Goal: Task Accomplishment & Management: Complete application form

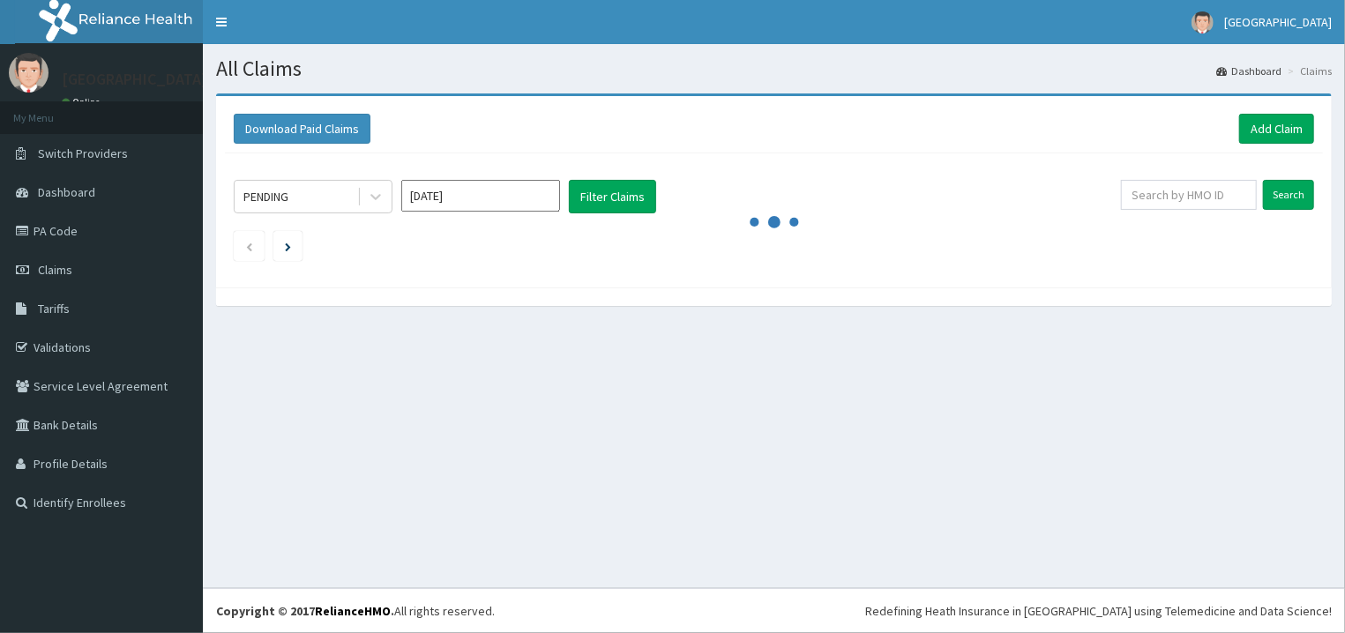
click at [75, 243] on link "PA Code" at bounding box center [101, 231] width 203 height 39
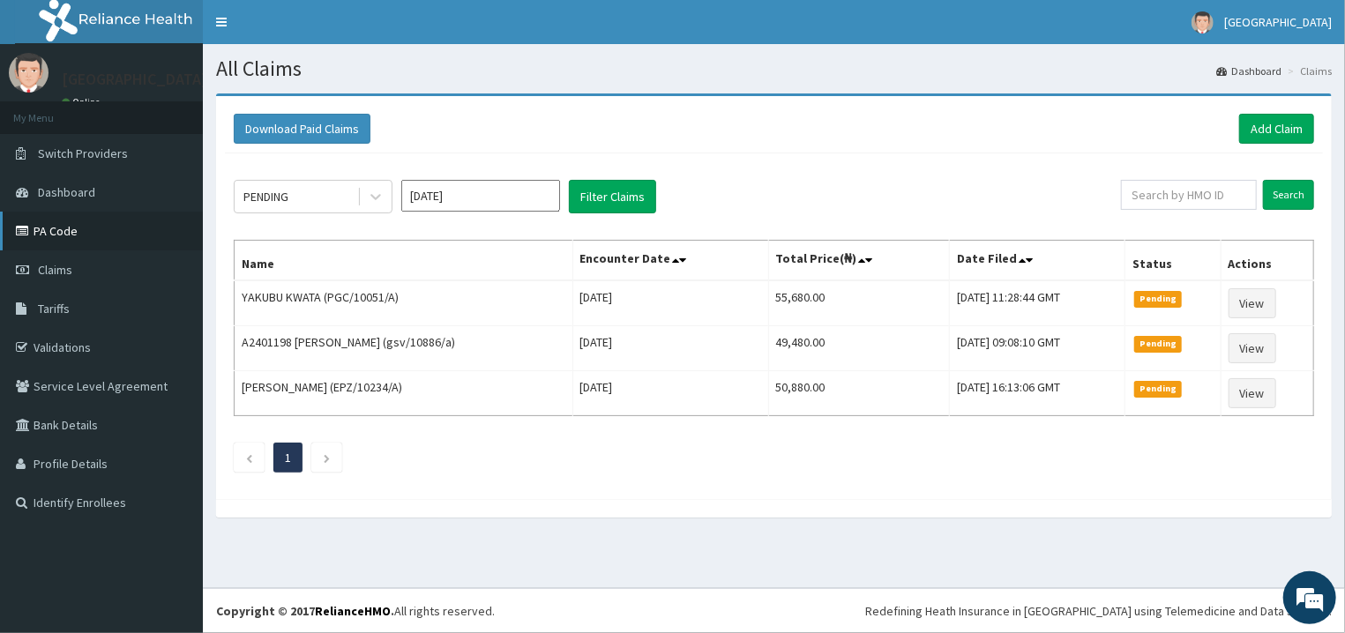
click at [66, 225] on link "PA Code" at bounding box center [101, 231] width 203 height 39
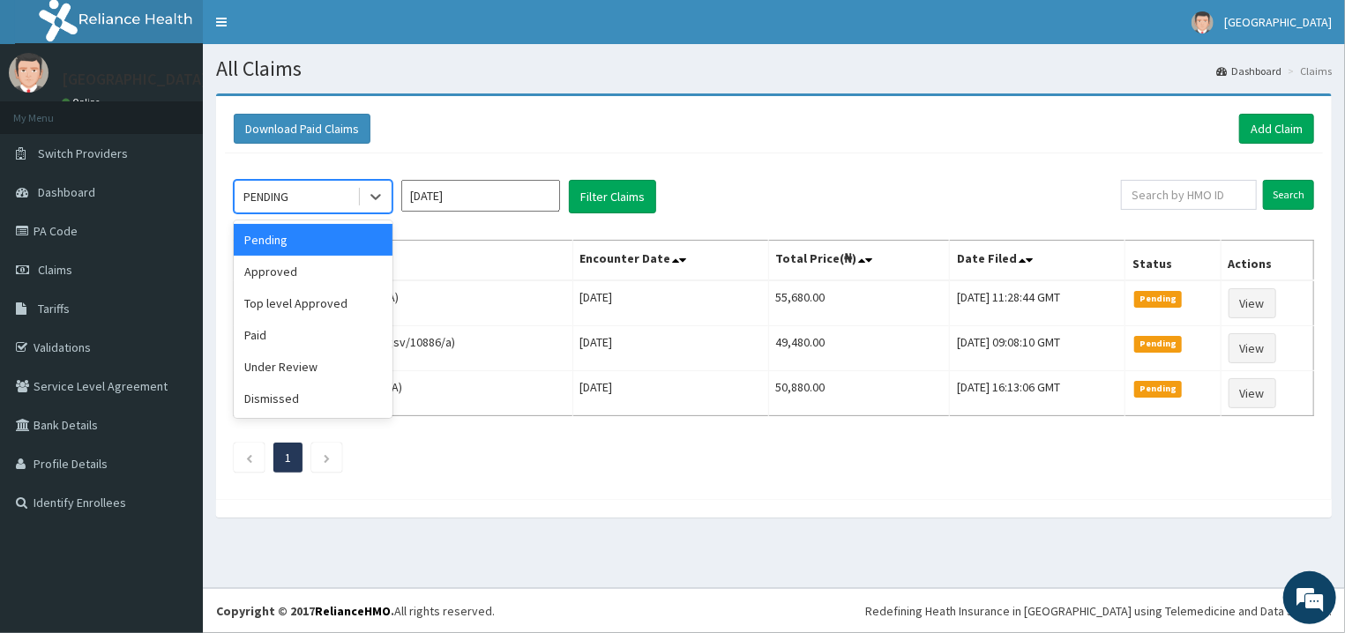
click at [356, 191] on div "PENDING" at bounding box center [296, 197] width 123 height 28
click at [326, 275] on div "Approved" at bounding box center [313, 272] width 159 height 32
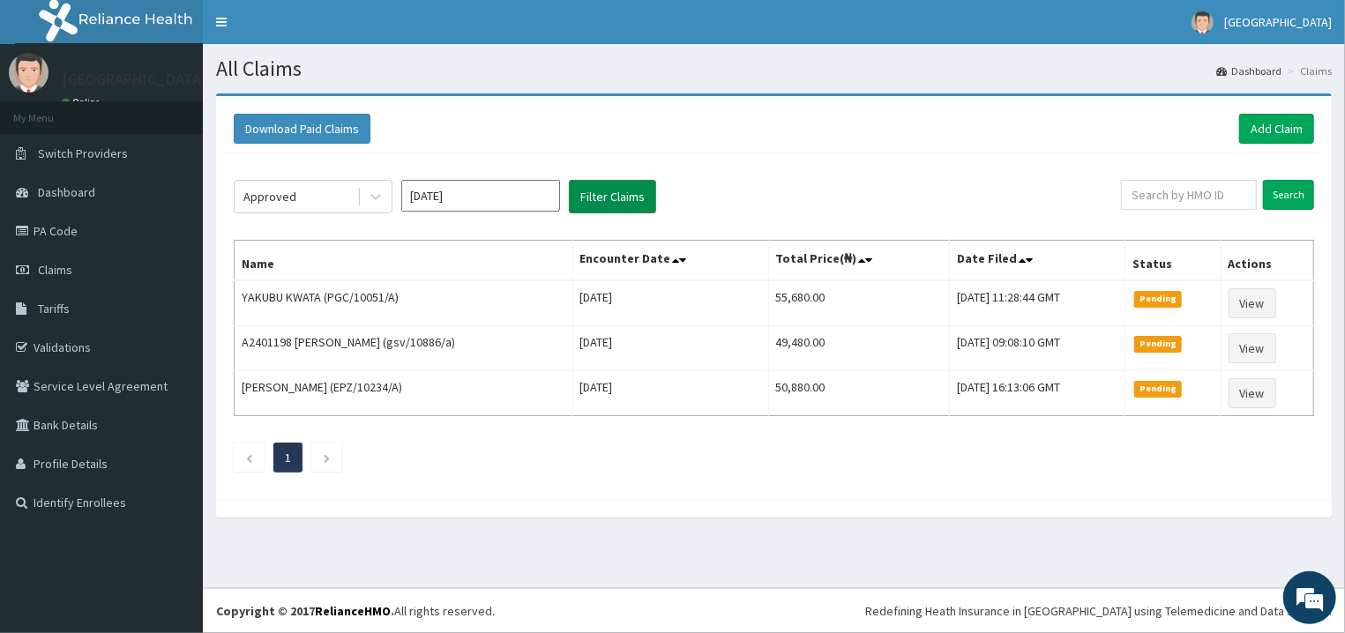
click at [625, 194] on button "Filter Claims" at bounding box center [612, 197] width 87 height 34
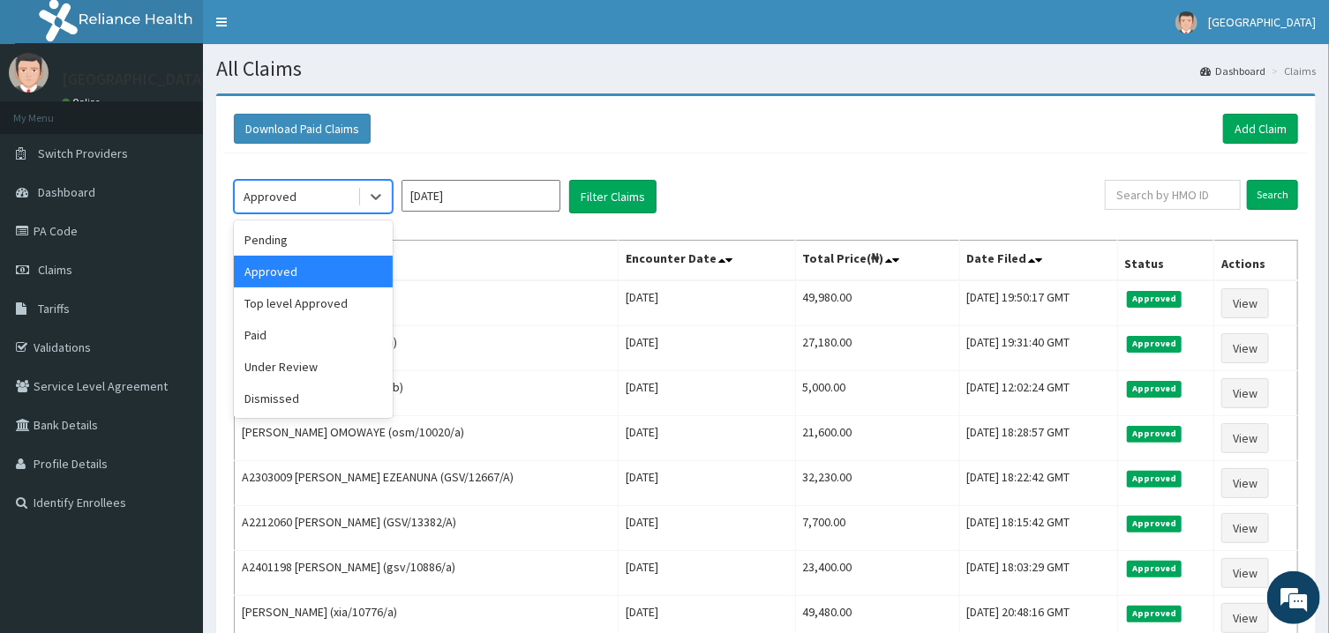
click at [345, 186] on div "Approved" at bounding box center [296, 197] width 123 height 28
click at [321, 363] on div "Under Review" at bounding box center [313, 367] width 159 height 32
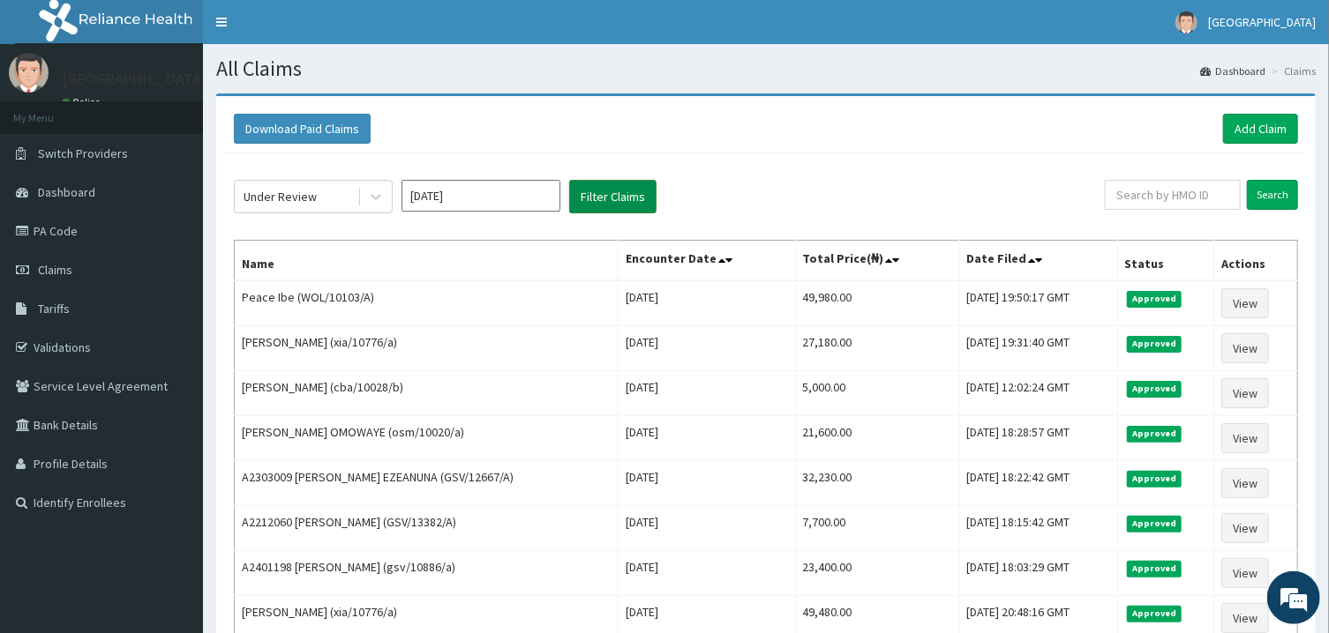
click at [628, 185] on button "Filter Claims" at bounding box center [612, 197] width 87 height 34
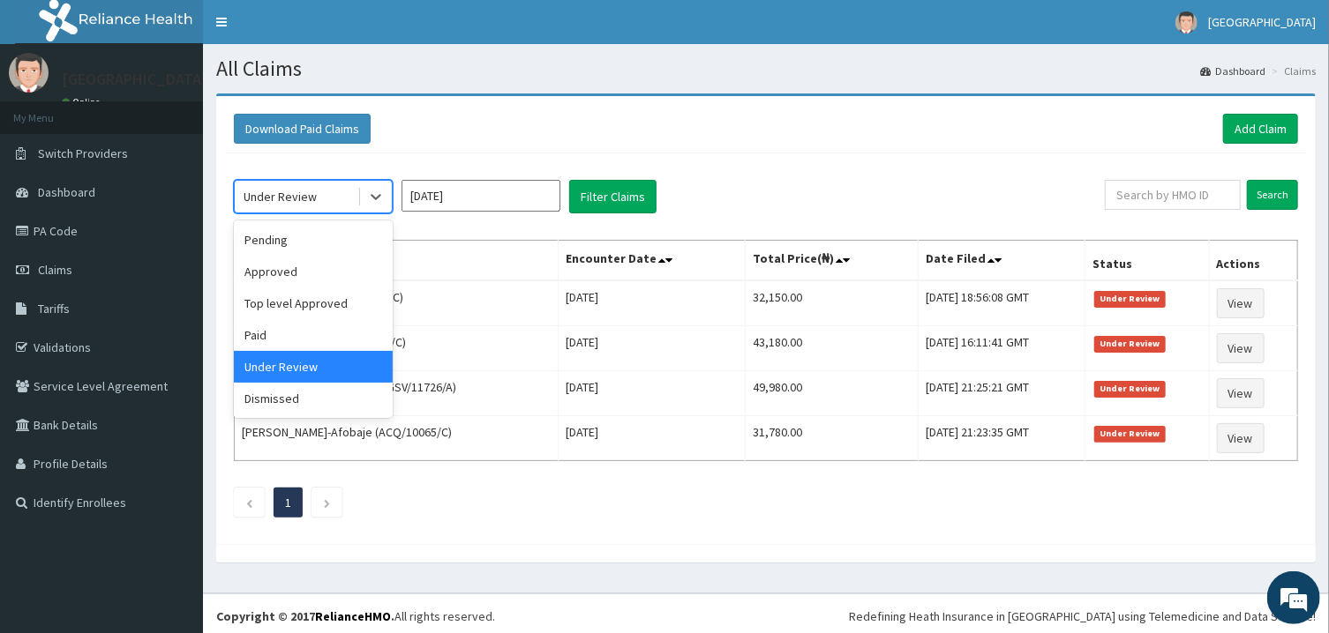
click at [348, 206] on div "Under Review" at bounding box center [296, 197] width 123 height 28
click at [72, 230] on link "PA Code" at bounding box center [101, 231] width 203 height 39
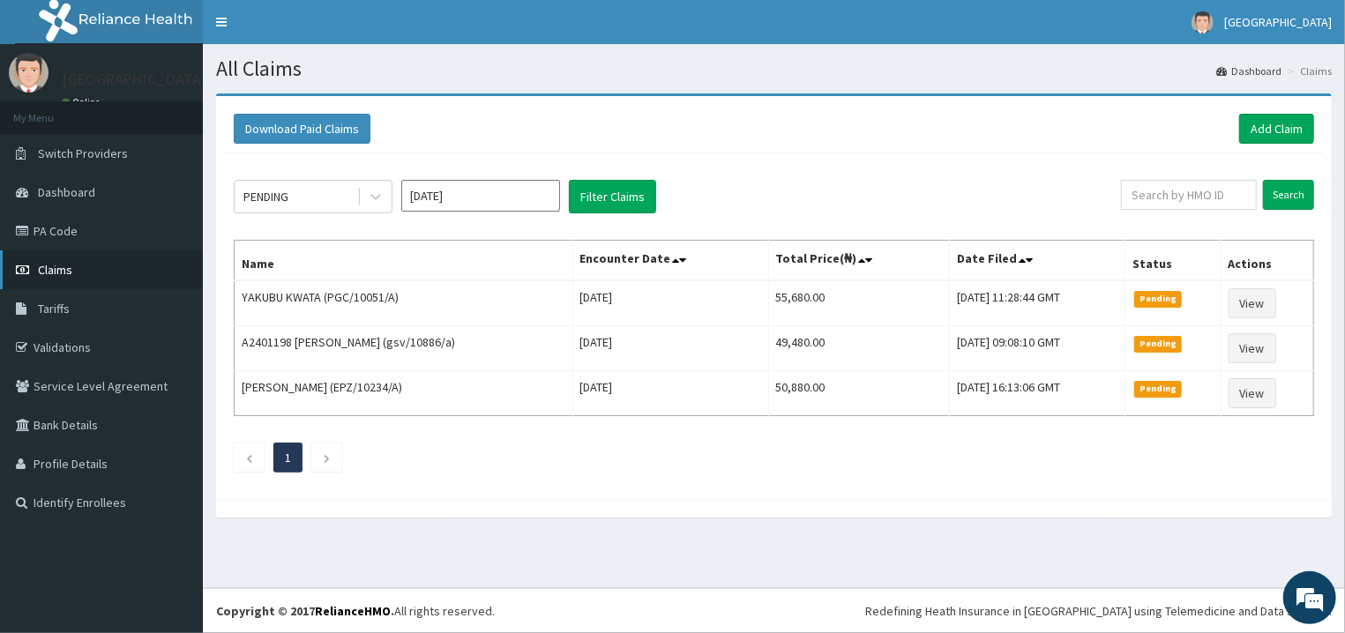
click at [66, 266] on span "Claims" at bounding box center [55, 270] width 34 height 16
click at [1302, 132] on link "Add Claim" at bounding box center [1276, 129] width 75 height 30
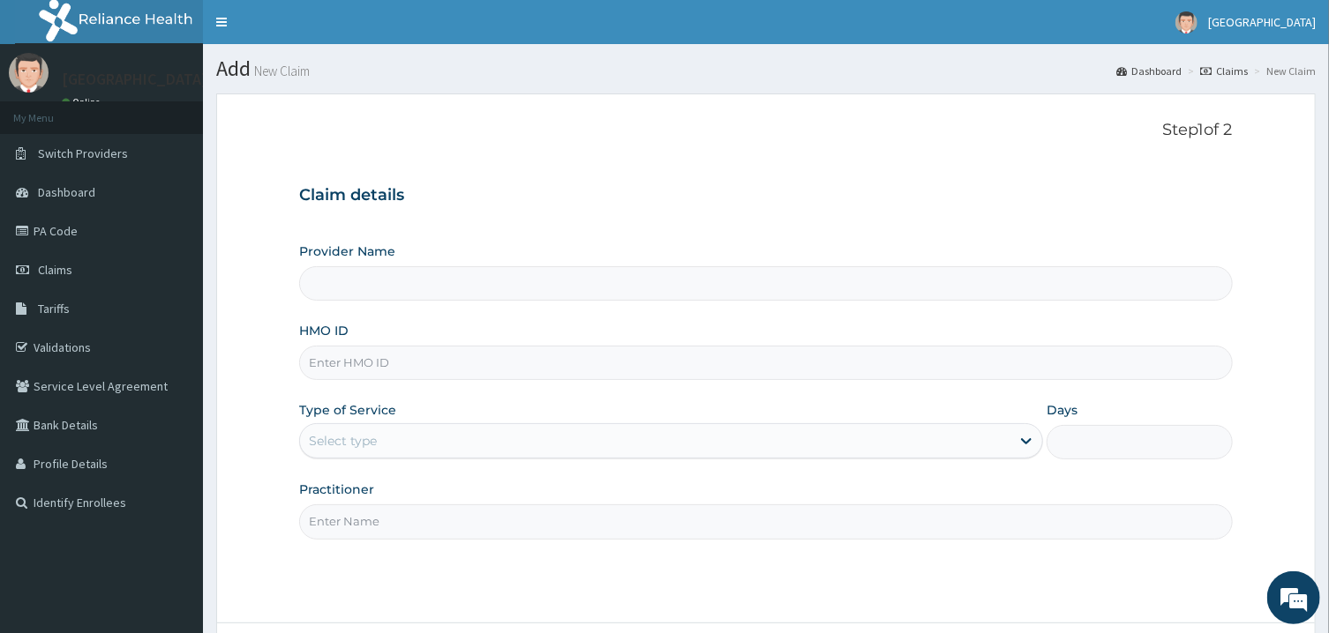
click at [336, 370] on input "HMO ID" at bounding box center [765, 363] width 932 height 34
type input "wa"
type input "[GEOGRAPHIC_DATA]"
type input "WAB/10018/A"
click at [428, 451] on div "Select type" at bounding box center [655, 441] width 710 height 28
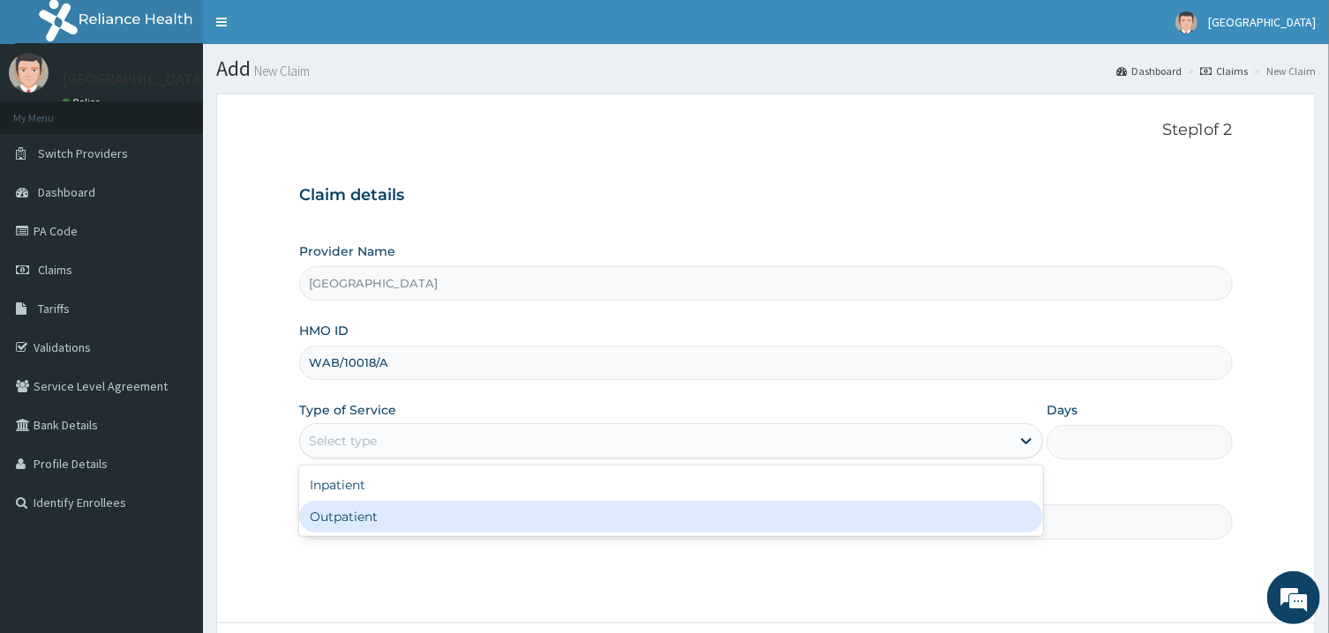
click at [397, 523] on div "Outpatient" at bounding box center [671, 517] width 744 height 32
type input "1"
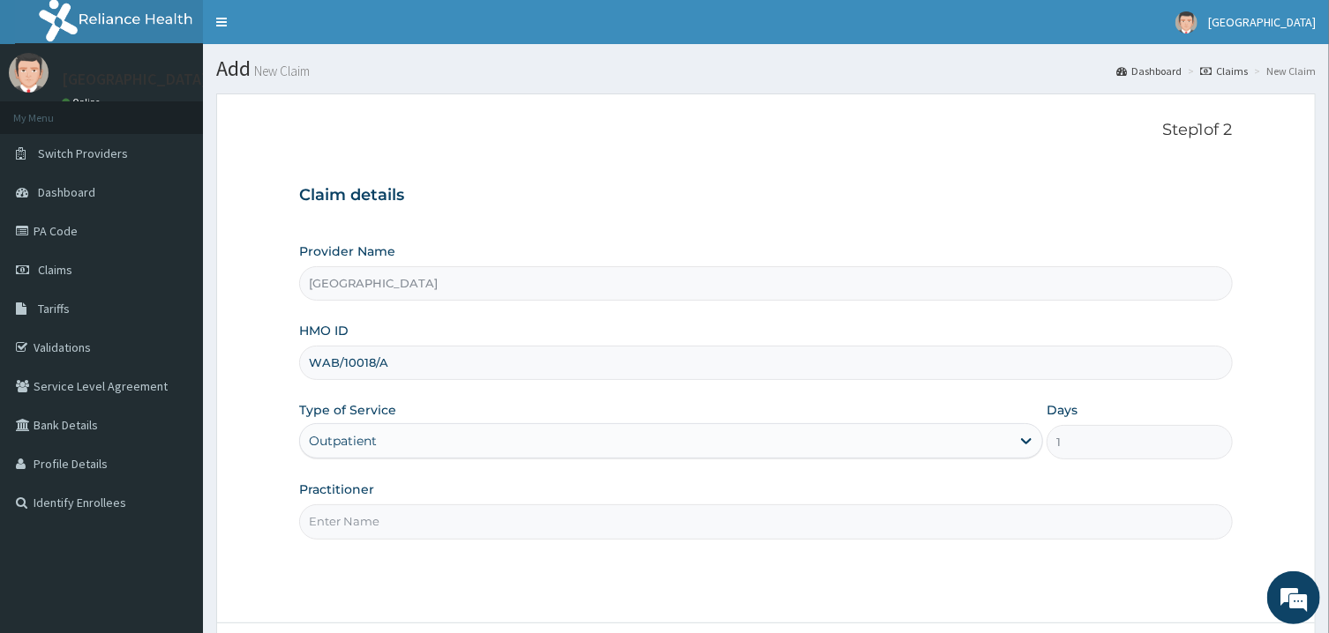
click at [401, 525] on input "Practitioner" at bounding box center [765, 522] width 932 height 34
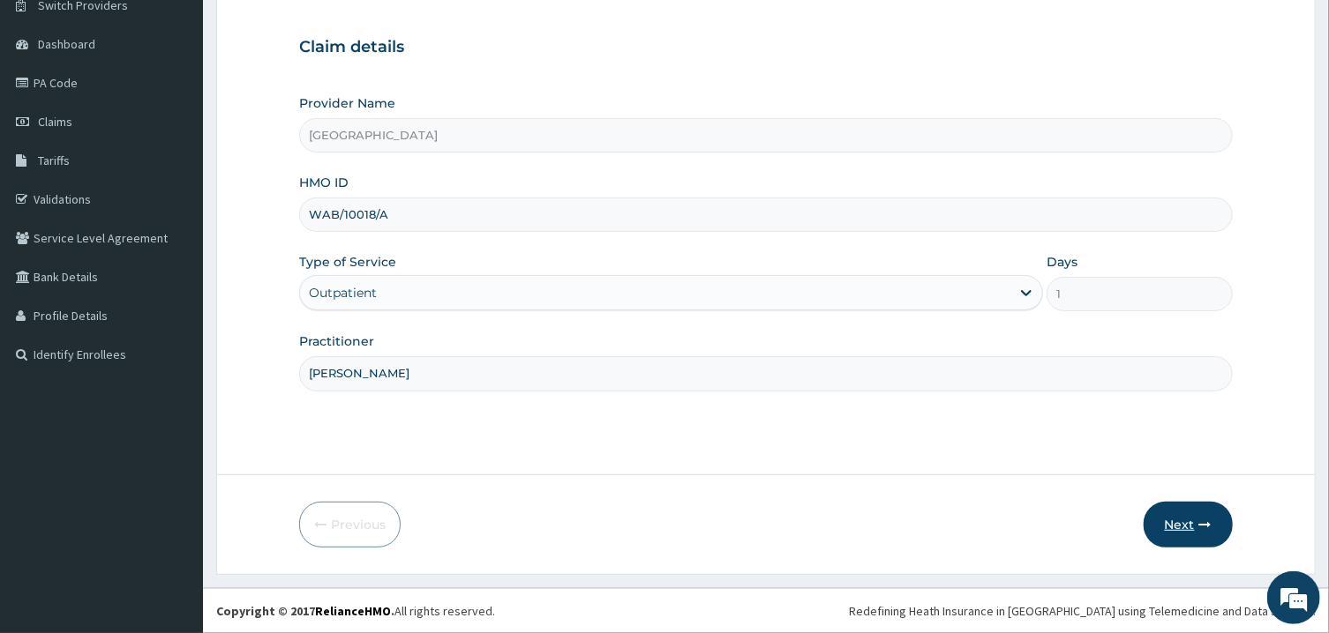
type input "peter prince"
click at [1197, 528] on button "Next" at bounding box center [1187, 525] width 89 height 46
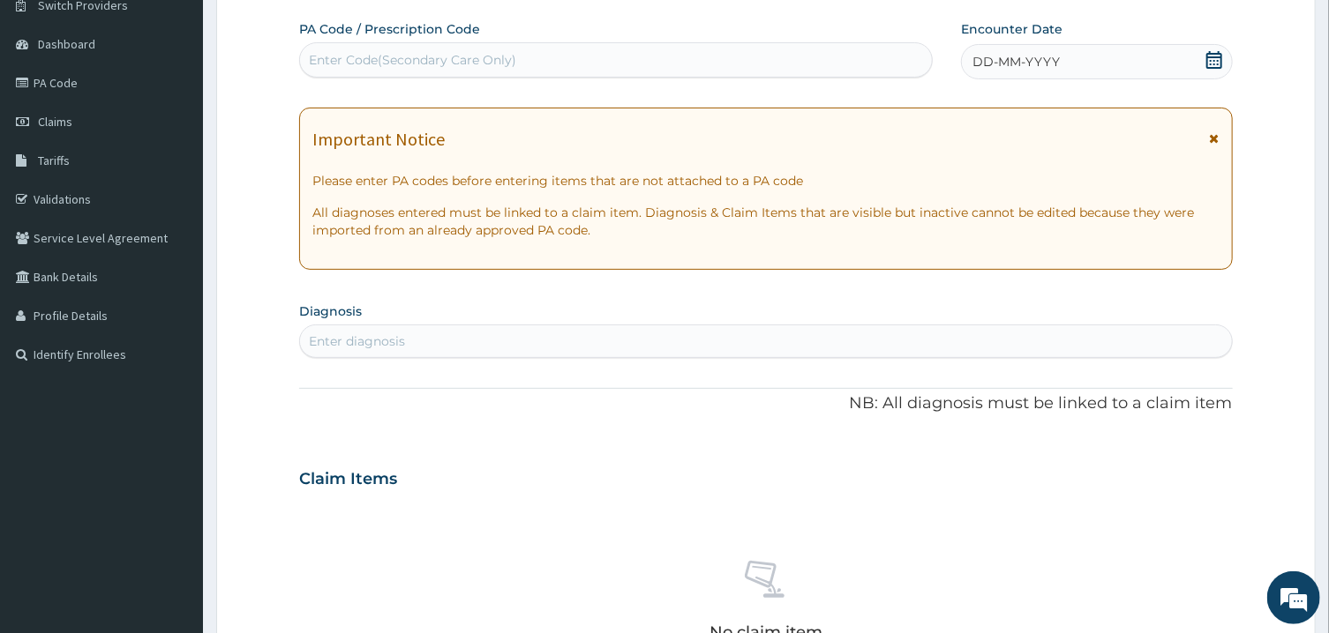
click at [1213, 54] on icon at bounding box center [1214, 60] width 18 height 18
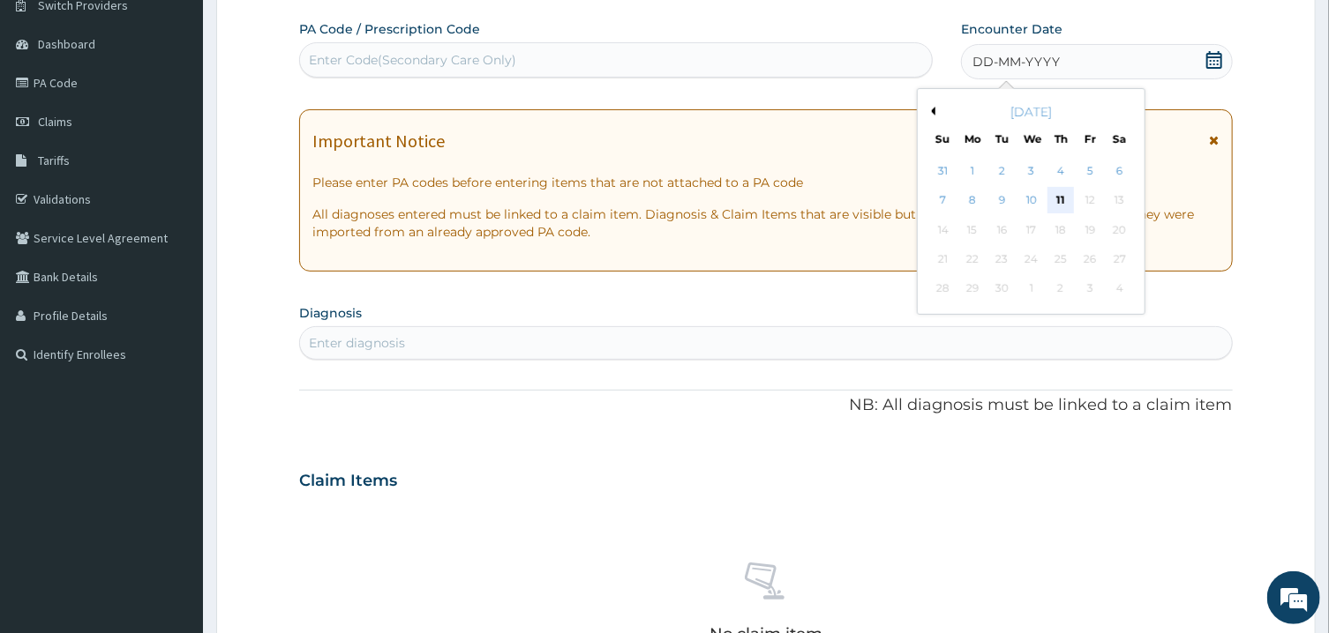
click at [1067, 200] on div "11" at bounding box center [1060, 201] width 26 height 26
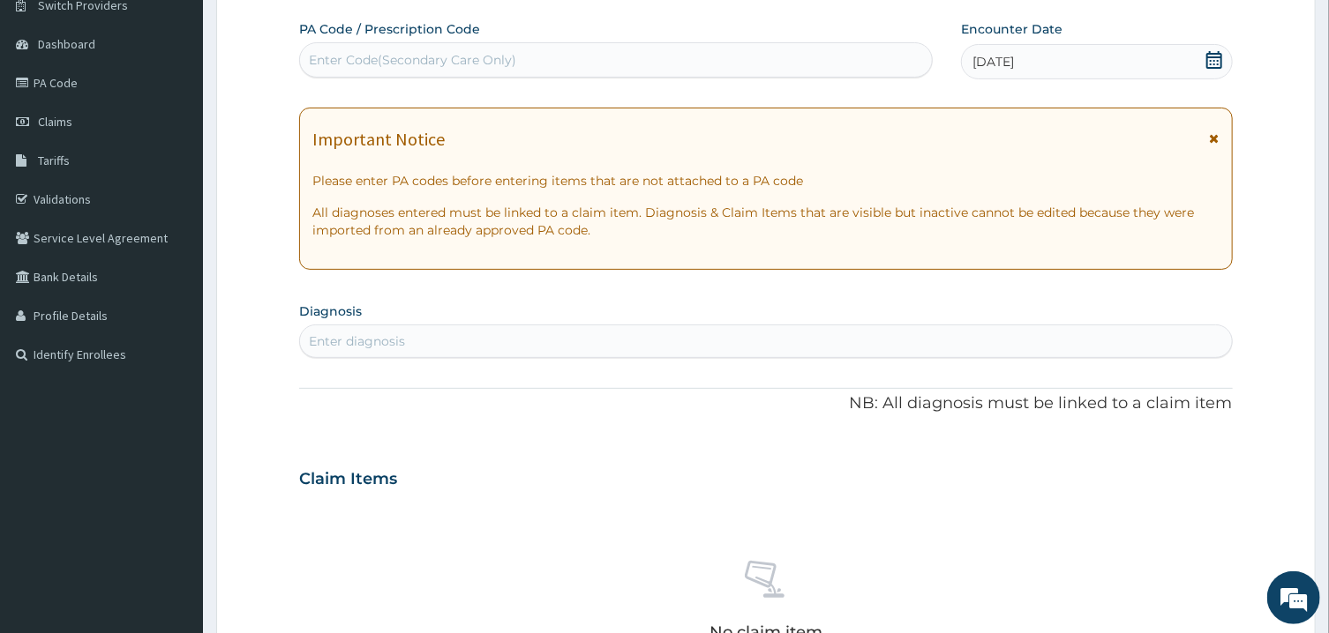
click at [674, 351] on div "Enter diagnosis" at bounding box center [765, 341] width 931 height 28
click at [942, 79] on div "PA Code / Prescription Code Enter Code(Secondary Care Only) Encounter Date 11-0…" at bounding box center [751, 49] width 904 height 59
click at [640, 351] on div "Enter diagnosis" at bounding box center [765, 341] width 931 height 28
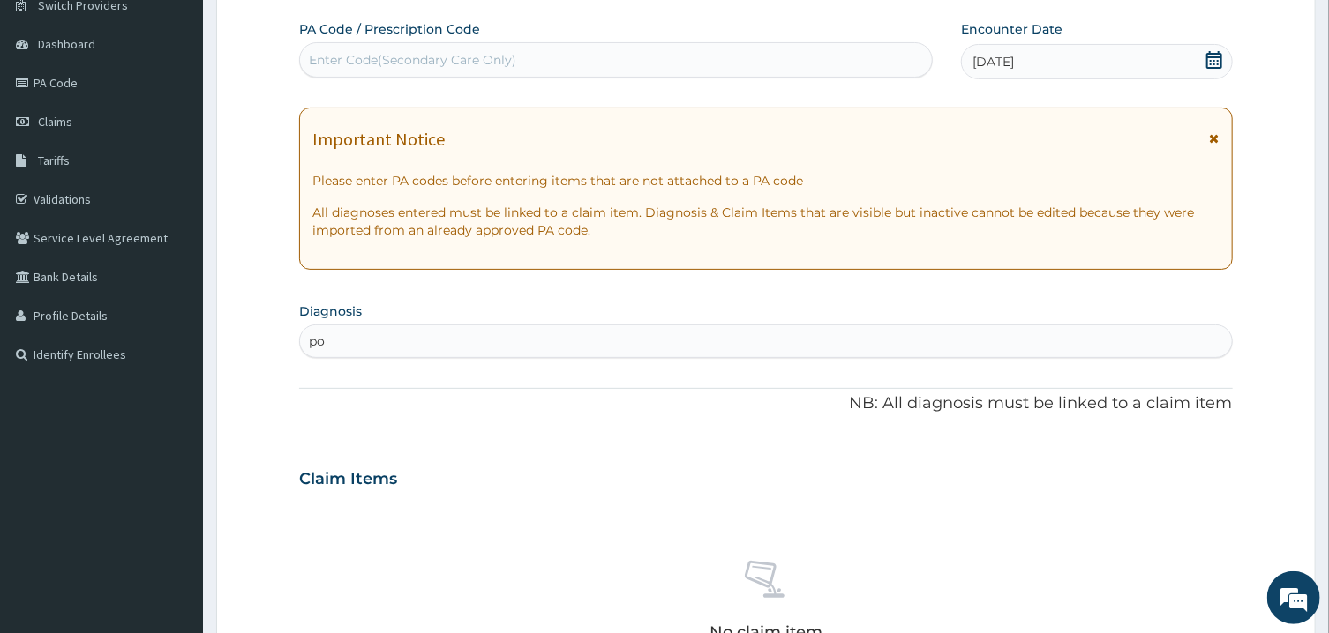
type input "p"
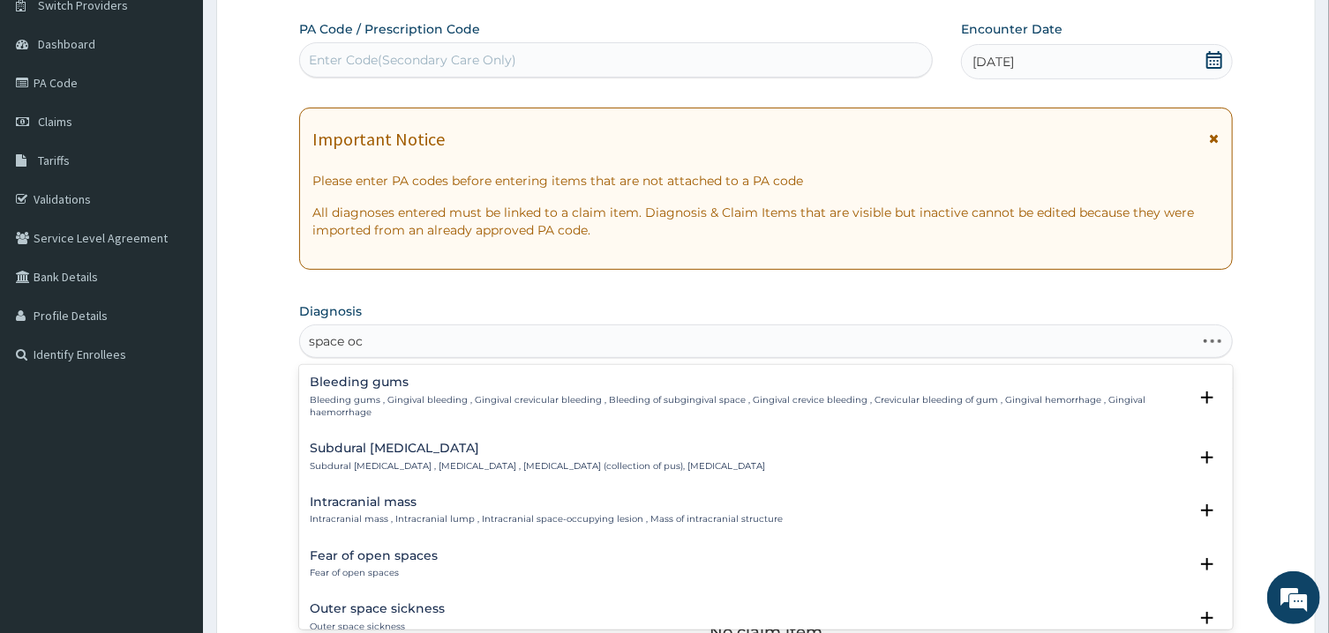
type input "space occ"
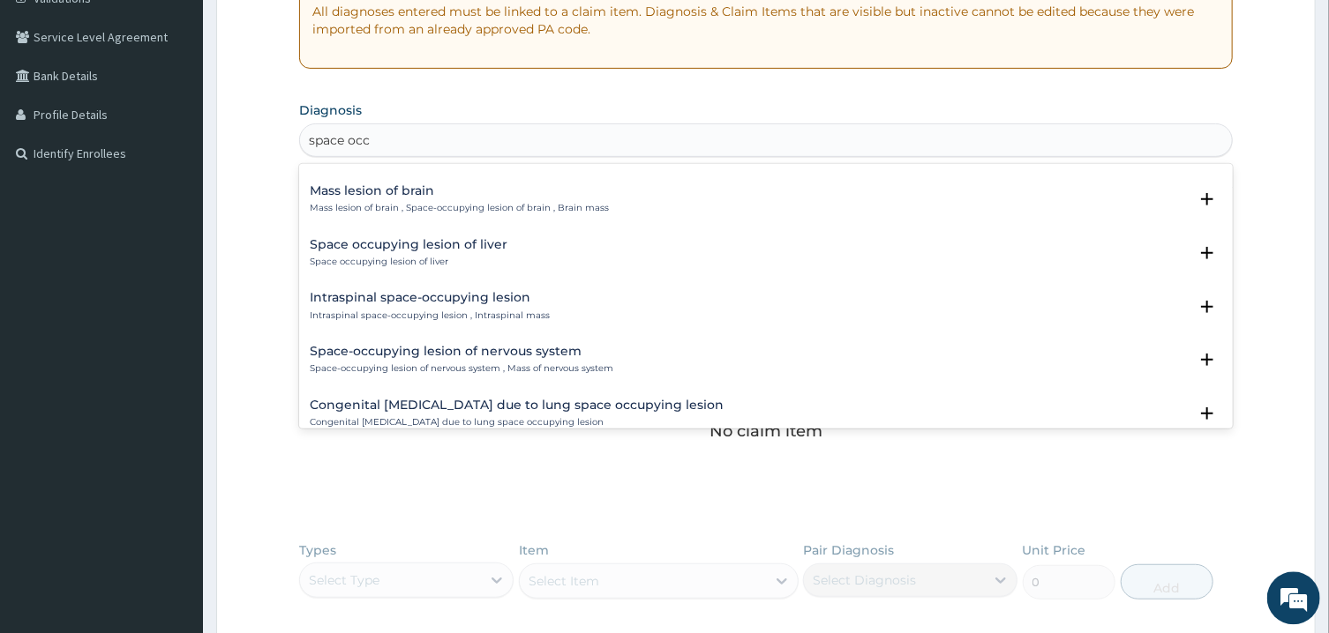
scroll to position [64, 0]
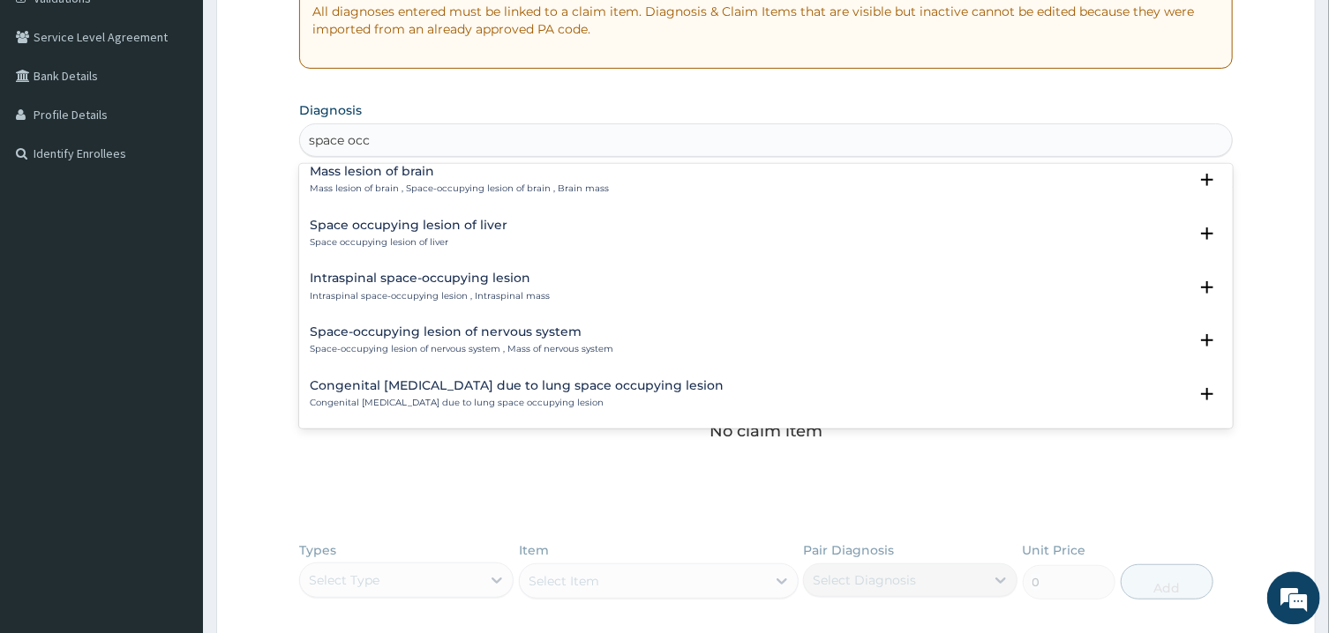
click at [535, 348] on p "Space-occupying lesion of nervous system , Mass of nervous system" at bounding box center [461, 348] width 303 height 12
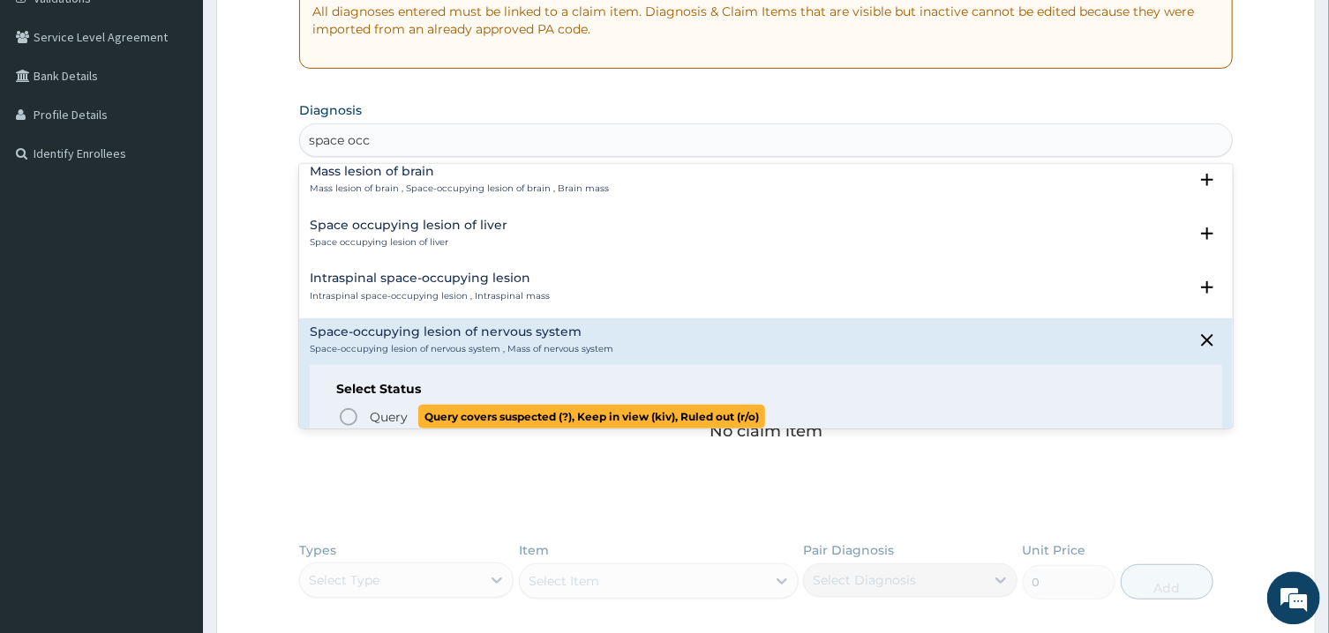
click at [345, 410] on icon "status option query" at bounding box center [348, 416] width 21 height 21
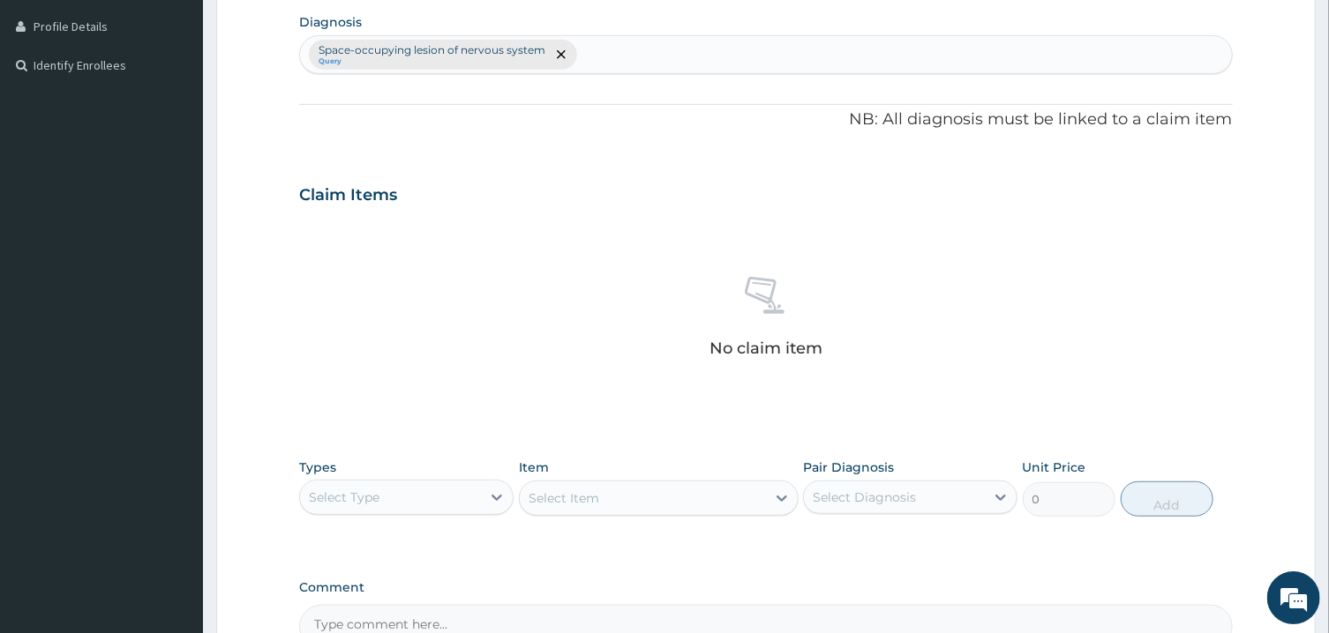
scroll to position [639, 0]
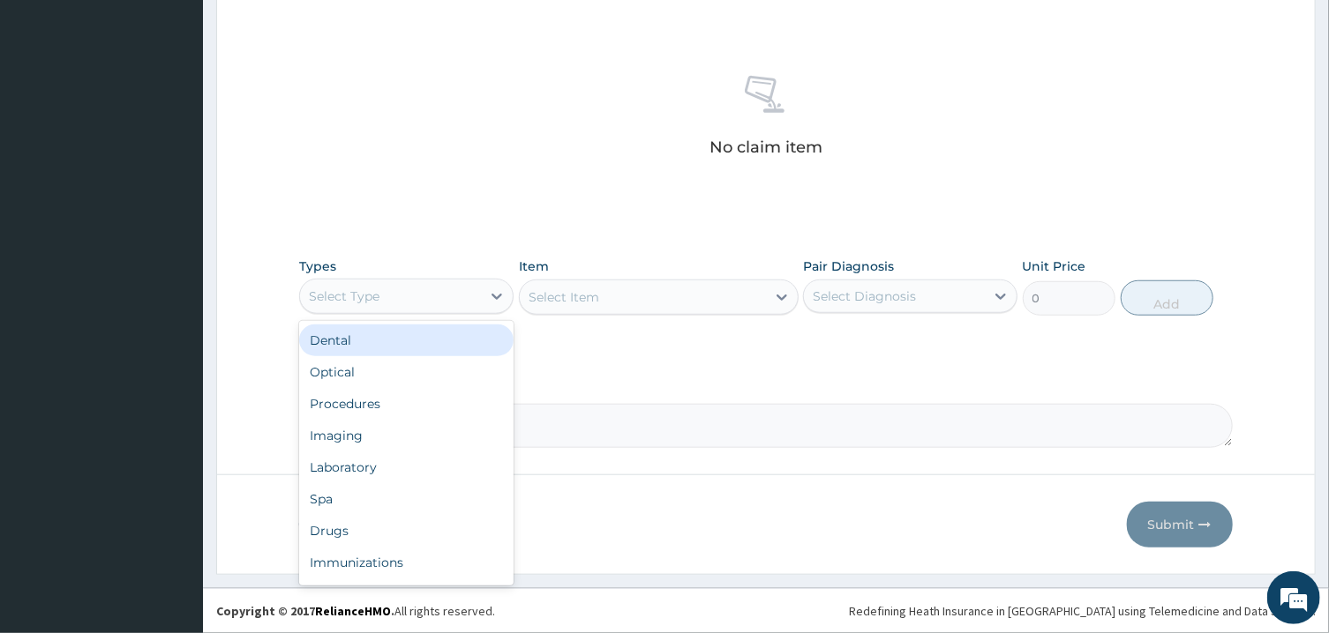
click at [466, 301] on div "Select Type" at bounding box center [390, 296] width 181 height 28
type input "p"
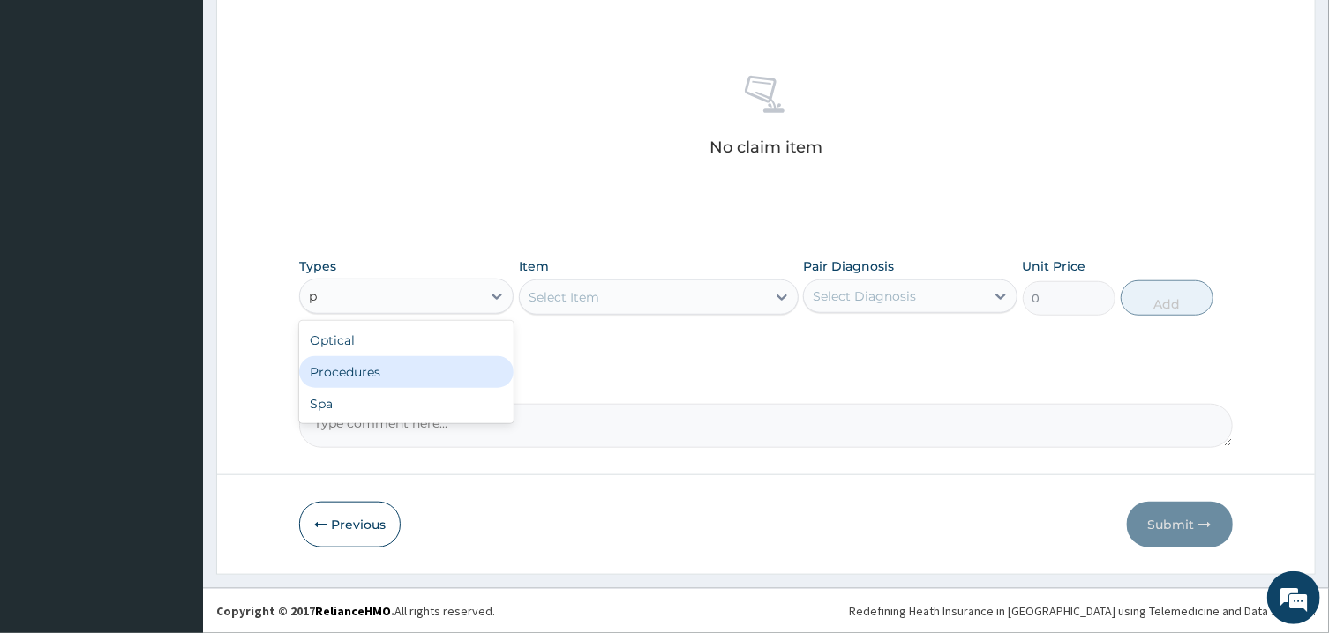
click at [459, 370] on div "Procedures" at bounding box center [406, 372] width 214 height 32
click at [731, 296] on div "Select Item" at bounding box center [659, 297] width 280 height 35
click at [858, 307] on div "Select Diagnosis" at bounding box center [894, 296] width 181 height 28
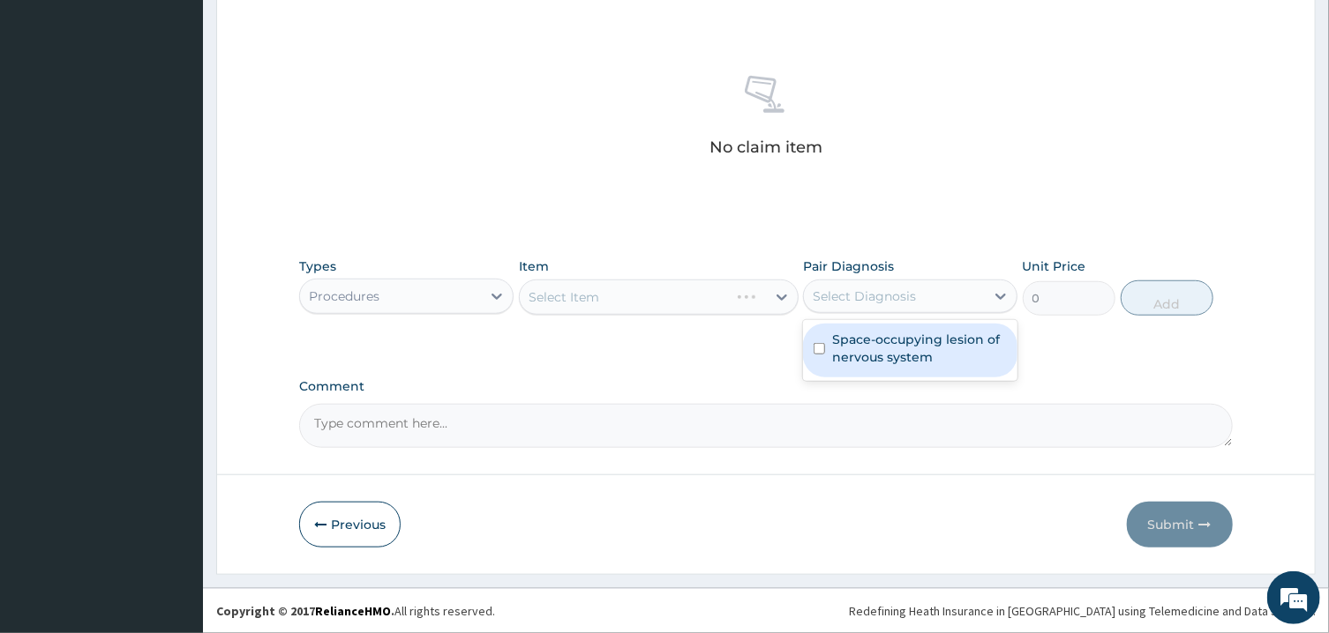
click at [859, 356] on label "Space-occupying lesion of nervous system" at bounding box center [919, 348] width 175 height 35
checkbox input "true"
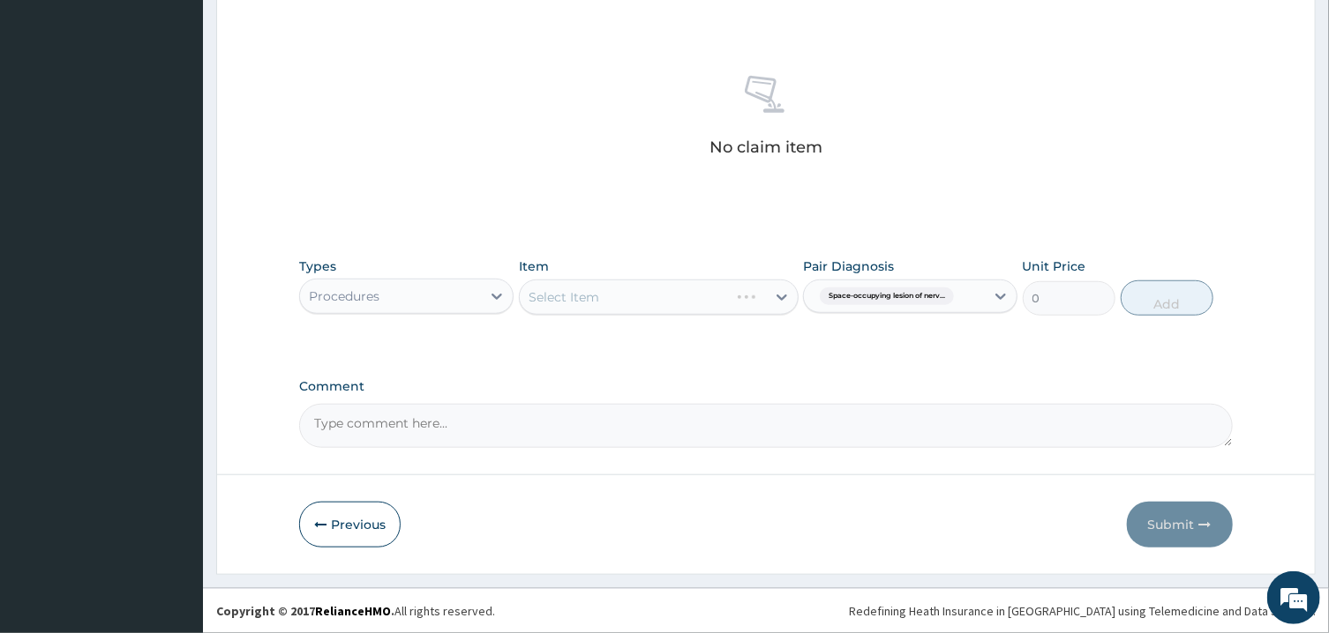
click at [760, 309] on div "Select Item" at bounding box center [659, 297] width 280 height 35
click at [744, 303] on div "Select Item" at bounding box center [643, 297] width 246 height 28
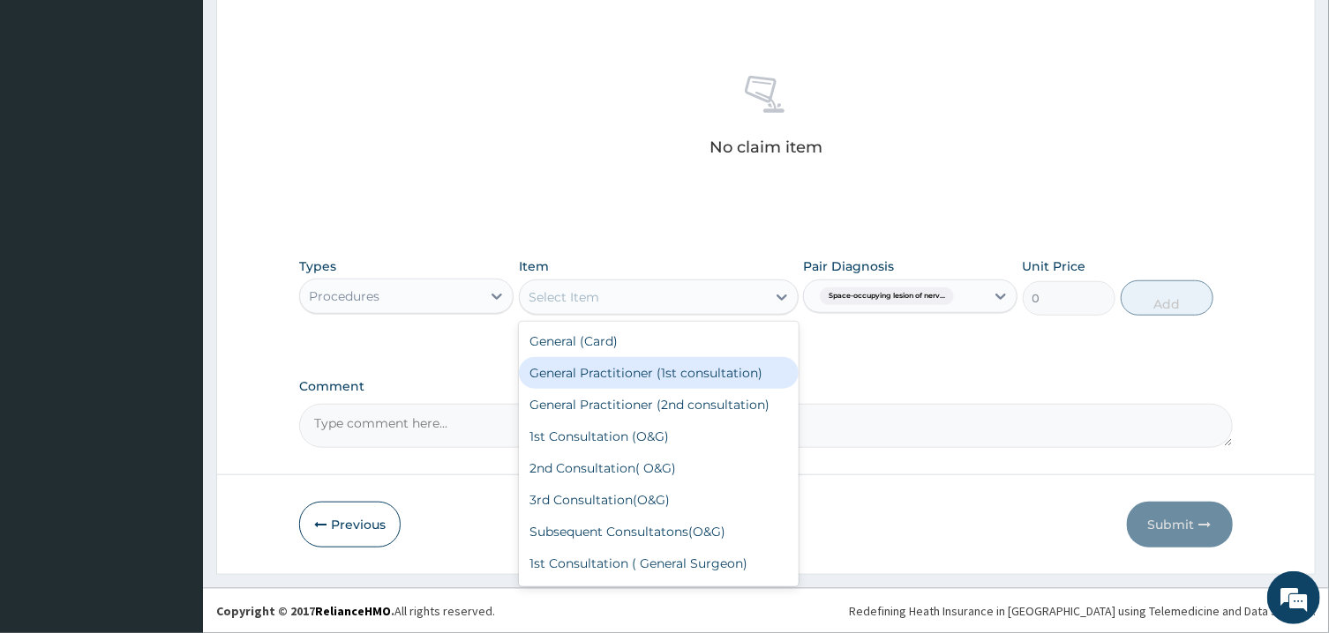
click at [741, 374] on div "General Practitioner (1st consultation)" at bounding box center [659, 373] width 280 height 32
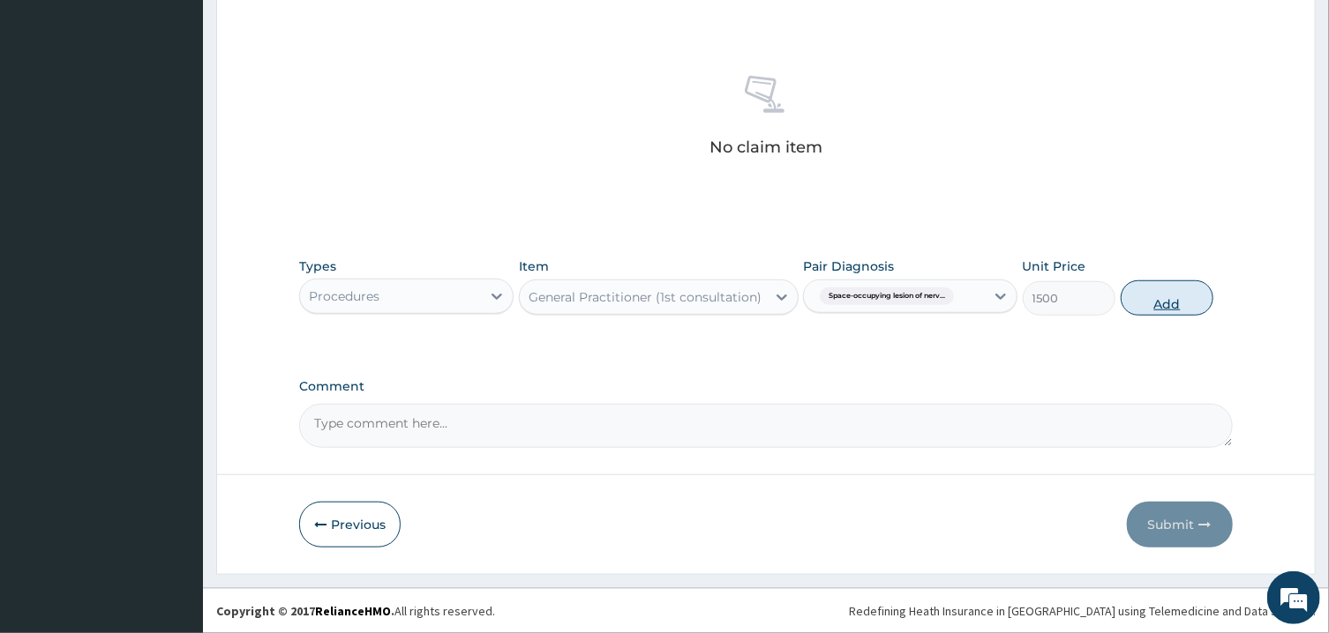
click at [1164, 305] on button "Add" at bounding box center [1167, 298] width 94 height 35
type input "0"
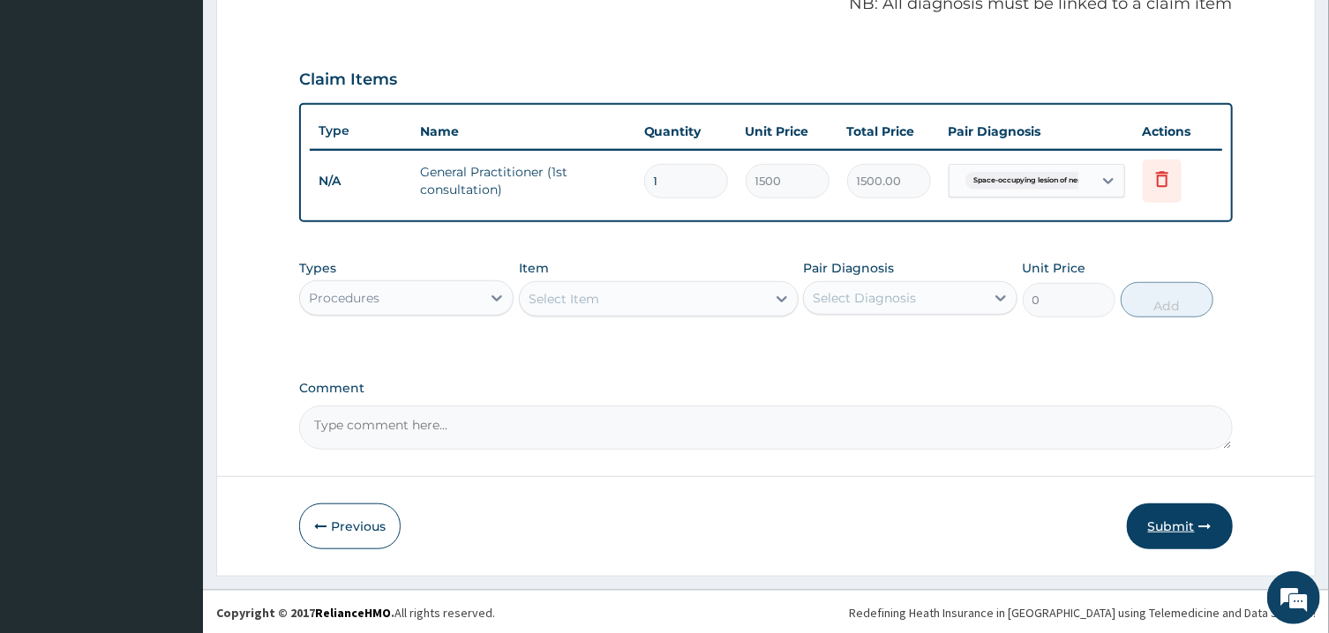
click at [1192, 533] on button "Submit" at bounding box center [1180, 527] width 106 height 46
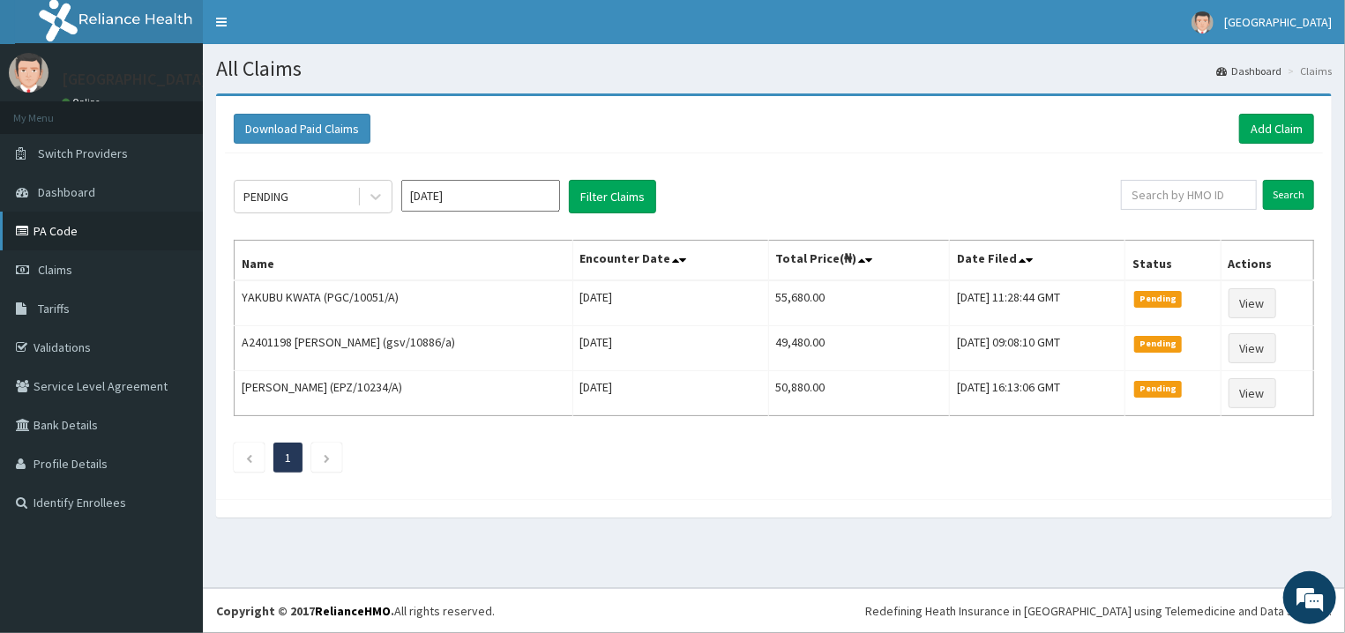
click at [71, 233] on link "PA Code" at bounding box center [101, 231] width 203 height 39
